Goal: Information Seeking & Learning: Learn about a topic

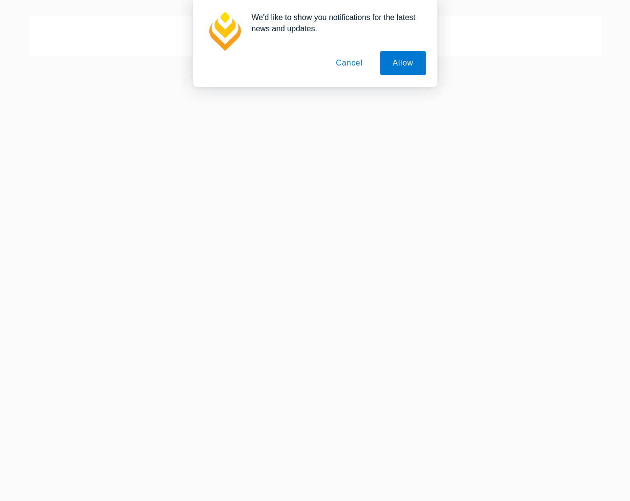
scroll to position [137, 0]
click at [349, 58] on button "Cancel" at bounding box center [348, 63] width 51 height 24
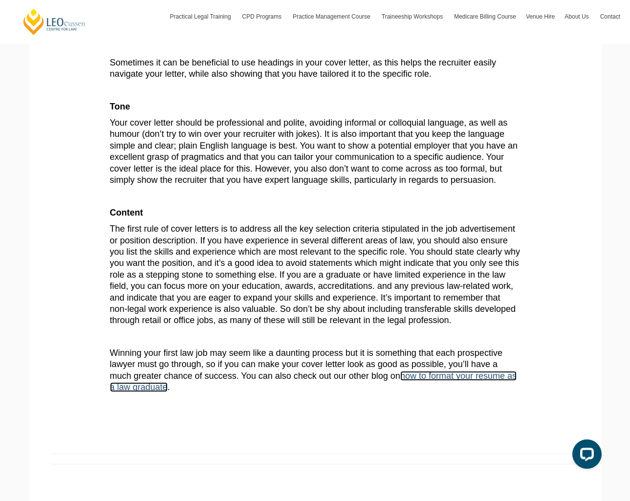
scroll to position [357, 0]
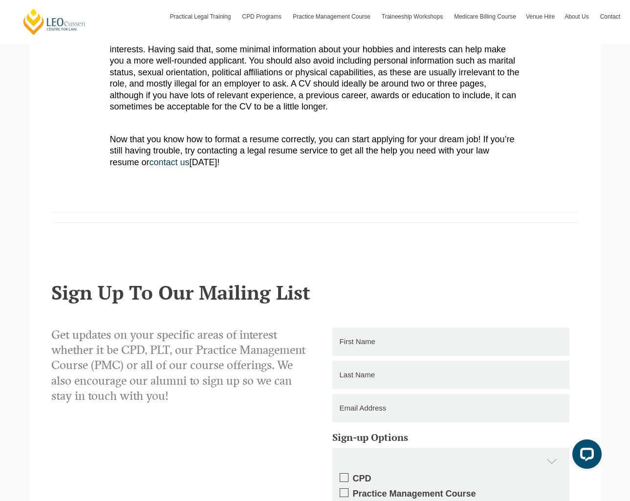
scroll to position [1000, 0]
